Goal: Information Seeking & Learning: Learn about a topic

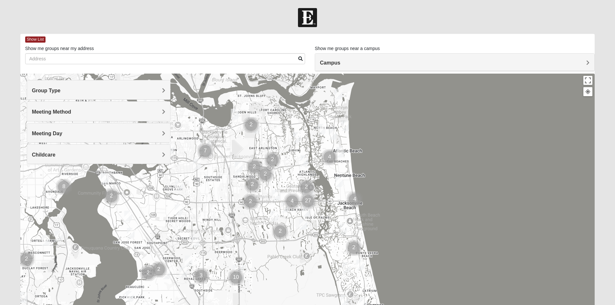
click at [338, 93] on img "Mixed Reed-Watkins 32266" at bounding box center [338, 94] width 13 height 16
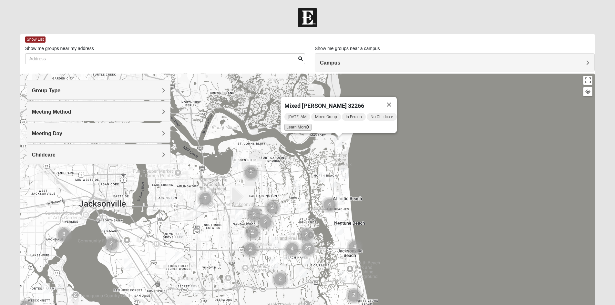
click at [307, 125] on icon at bounding box center [308, 127] width 3 height 4
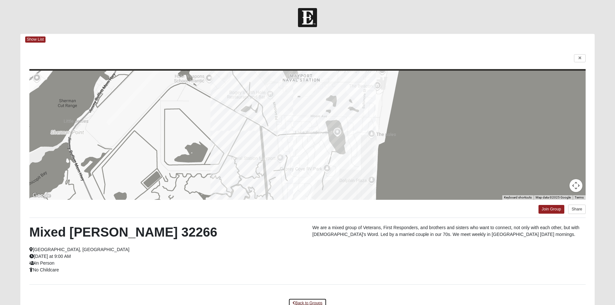
click at [305, 302] on link "Back to Groups" at bounding box center [307, 303] width 38 height 10
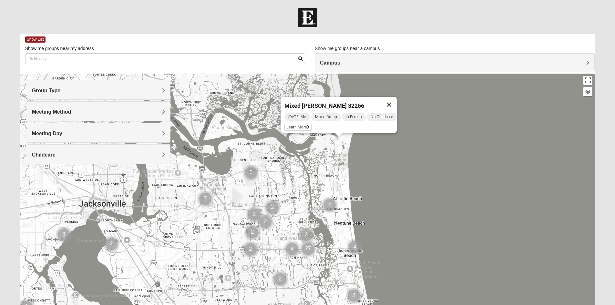
click at [392, 100] on button "Close" at bounding box center [388, 104] width 15 height 15
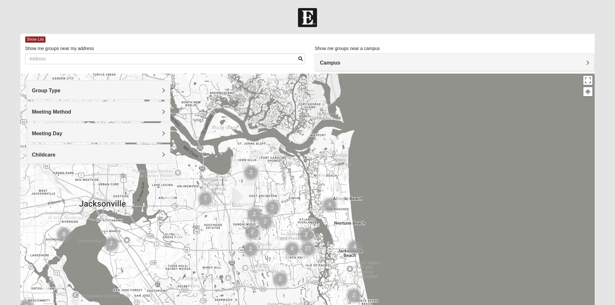
click at [322, 177] on img "1825 Mixed Curry 32233" at bounding box center [321, 177] width 13 height 16
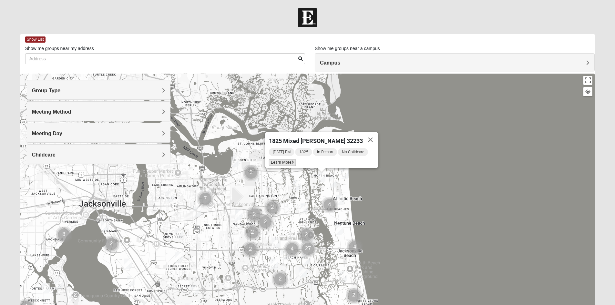
click at [294, 160] on icon at bounding box center [292, 162] width 3 height 4
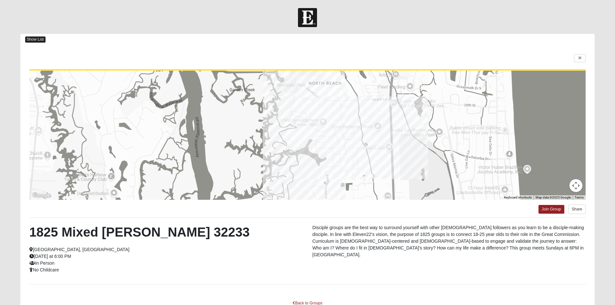
click at [36, 41] on span "Show List" at bounding box center [35, 39] width 20 height 6
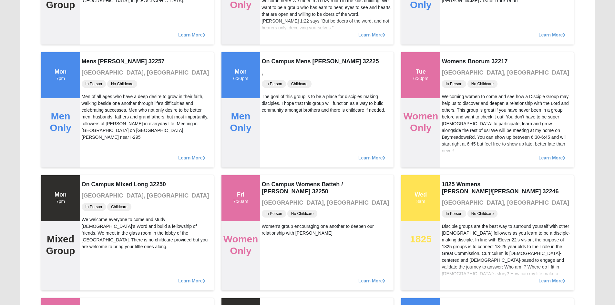
scroll to position [194, 0]
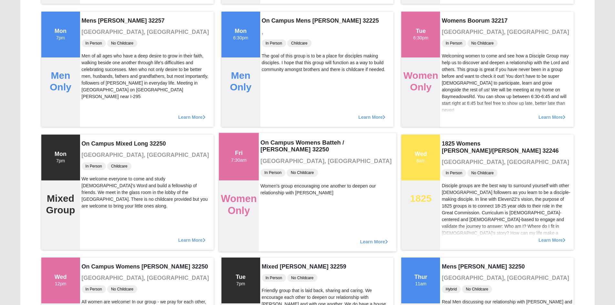
click at [363, 238] on span "Learn More" at bounding box center [374, 238] width 28 height 0
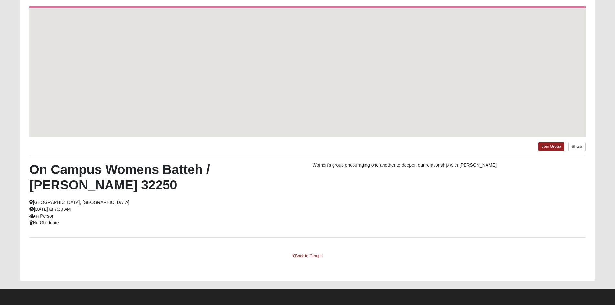
scroll to position [47, 0]
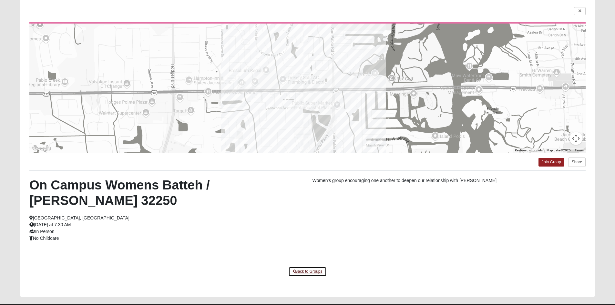
click at [304, 266] on link "Back to Groups" at bounding box center [307, 271] width 38 height 10
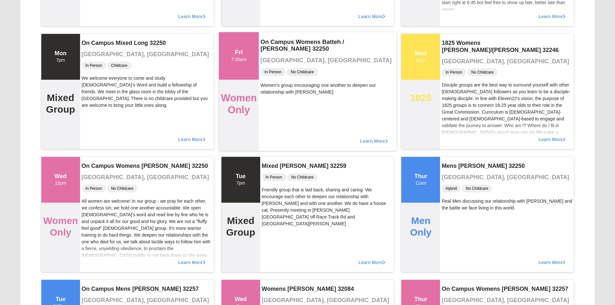
scroll to position [305, 0]
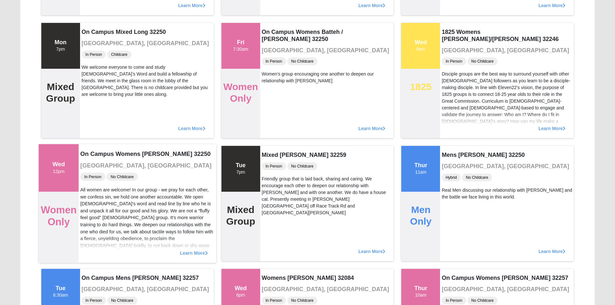
click at [186, 249] on span "Learn More" at bounding box center [194, 249] width 28 height 0
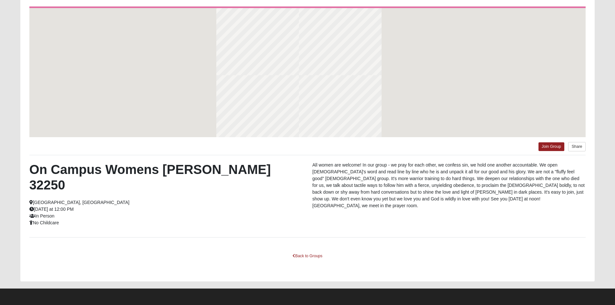
scroll to position [47, 0]
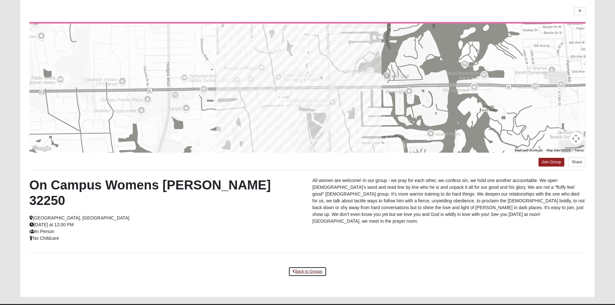
click at [298, 266] on link "Back to Groups" at bounding box center [307, 271] width 38 height 10
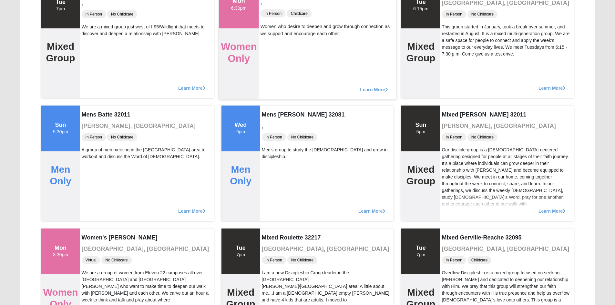
scroll to position [9403, 0]
